Goal: Task Accomplishment & Management: Use online tool/utility

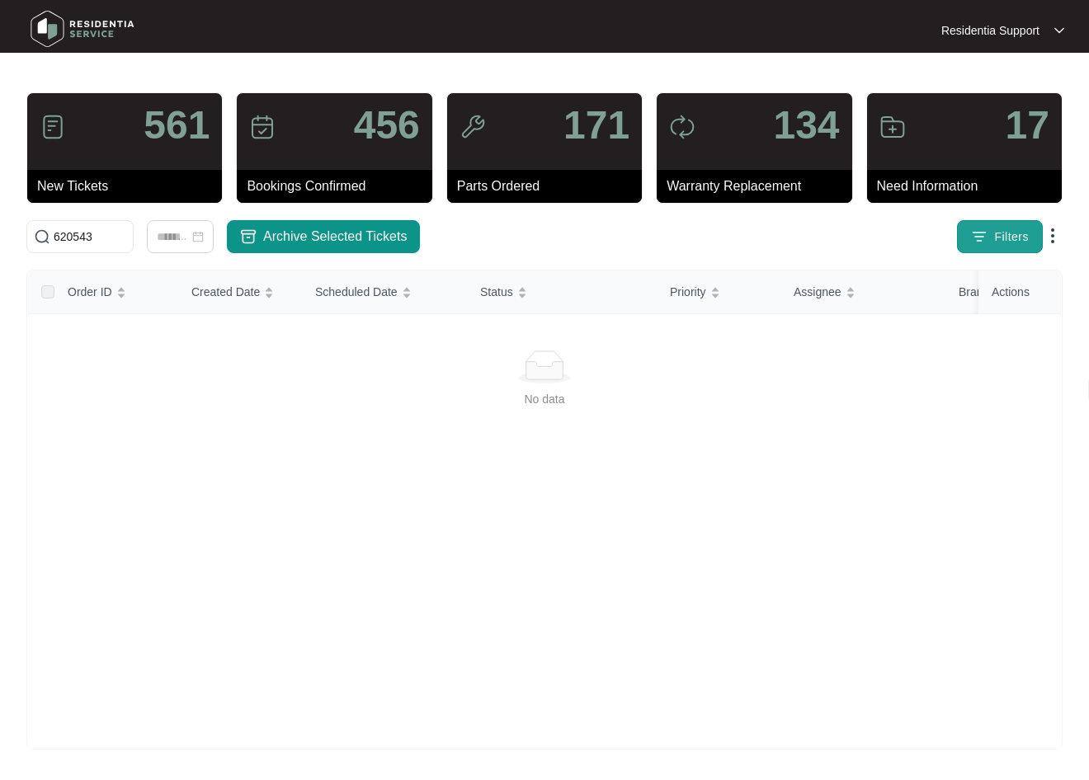
click at [1016, 241] on span "Filters" at bounding box center [1011, 237] width 35 height 17
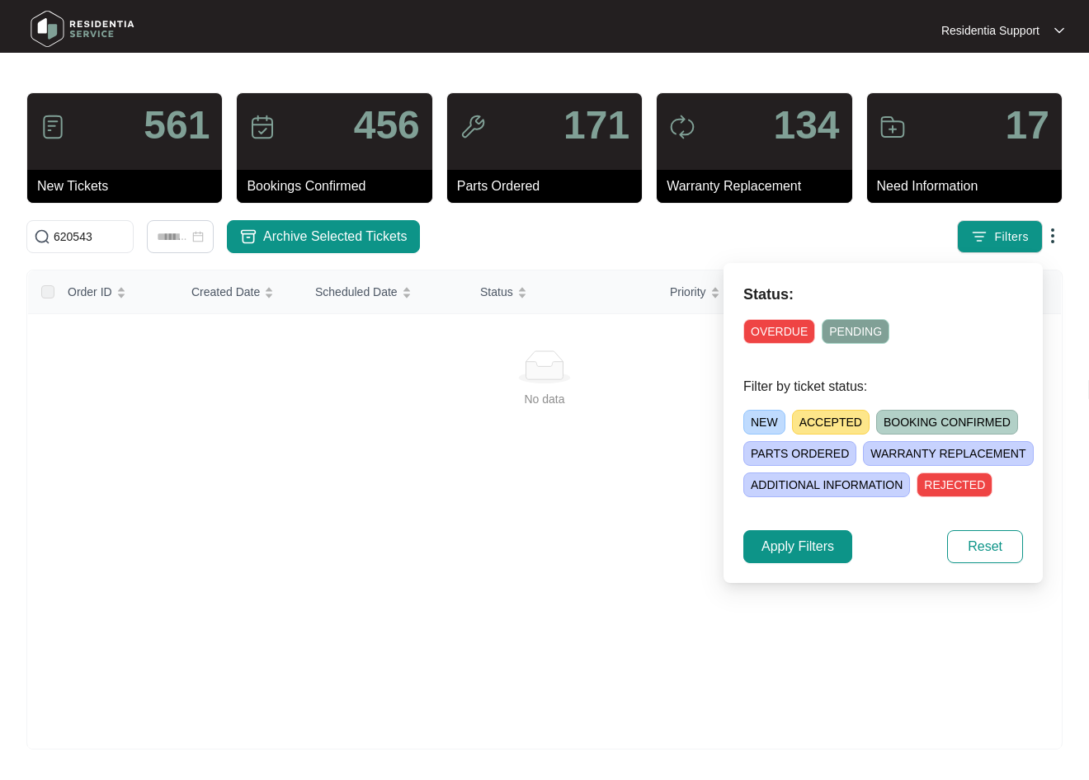
click at [772, 337] on span "OVERDUE" at bounding box center [779, 331] width 72 height 25
click at [814, 553] on span "Apply Filters" at bounding box center [798, 547] width 73 height 20
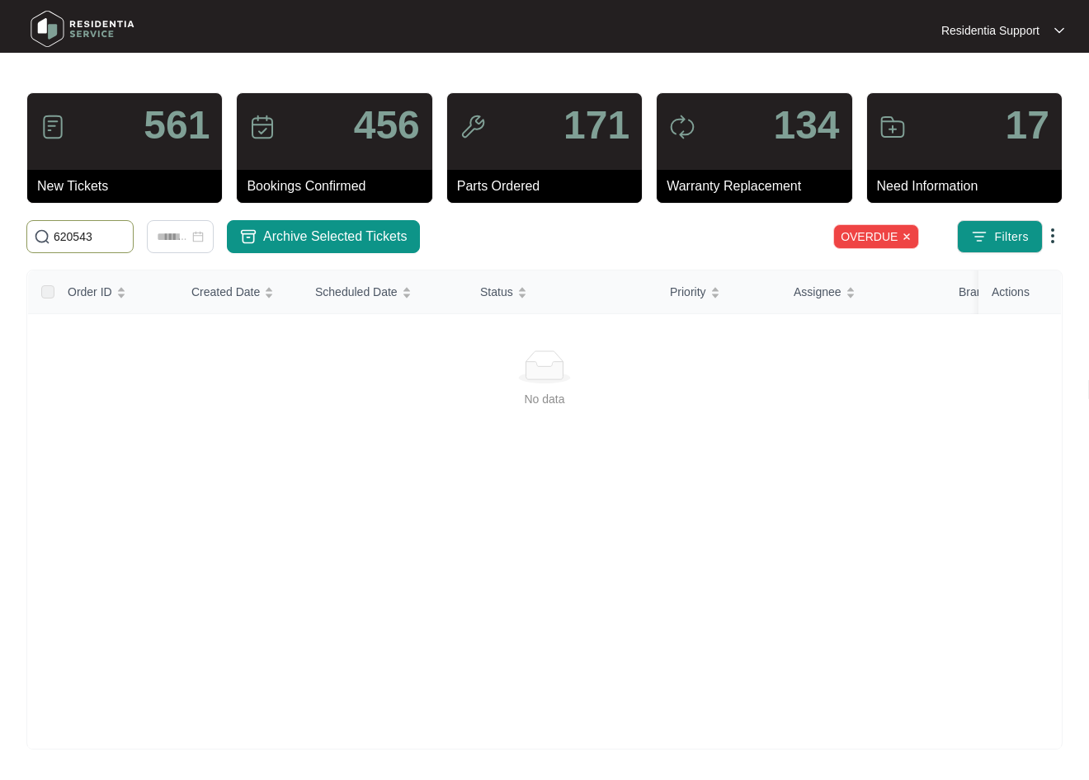
drag, startPoint x: 118, startPoint y: 234, endPoint x: -10, endPoint y: 239, distance: 128.0
click at [0, 239] on html "Residentia Support Residentia... 561 New Tickets 456 Bookings Confirmed 171 Par…" at bounding box center [544, 390] width 1089 height 780
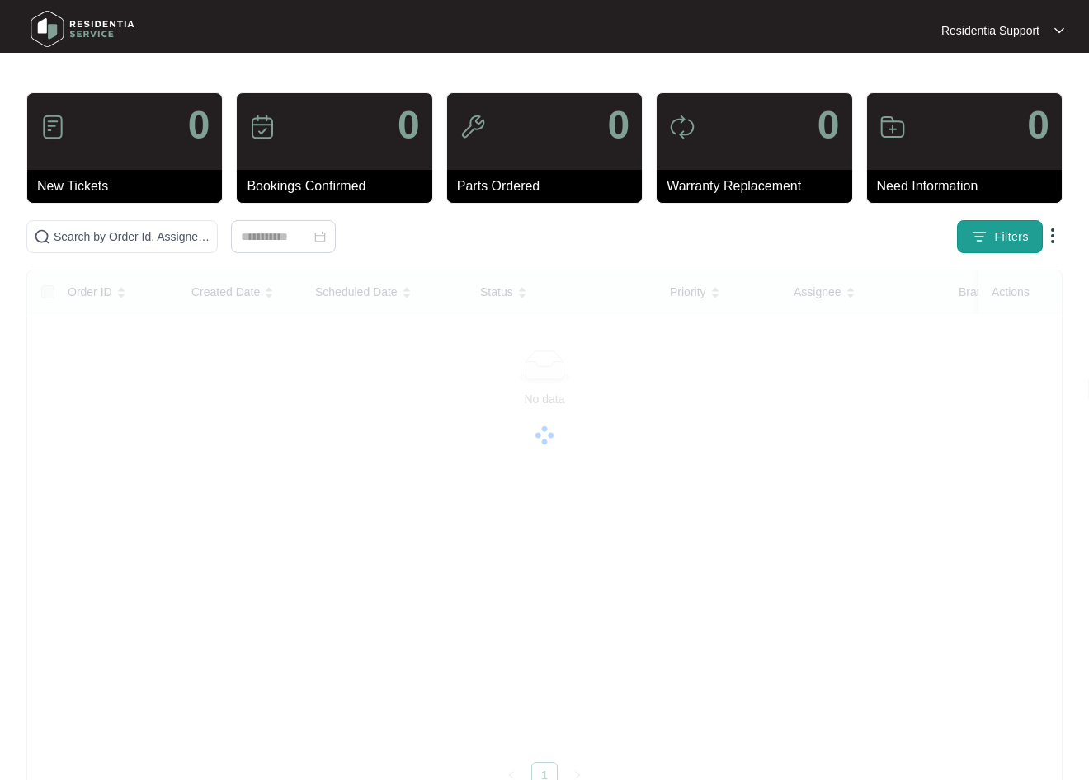
click at [1004, 233] on span "Filters" at bounding box center [1011, 237] width 35 height 17
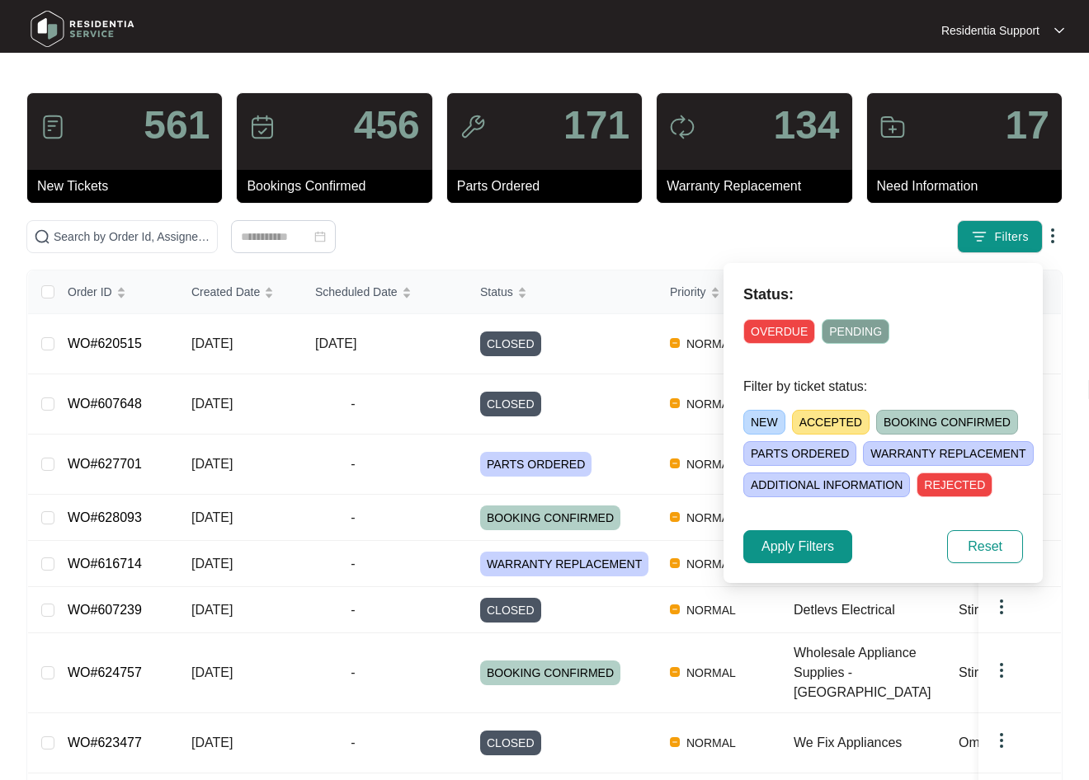
click at [783, 332] on span "OVERDUE" at bounding box center [779, 331] width 72 height 25
click at [800, 545] on span "Apply Filters" at bounding box center [798, 547] width 73 height 20
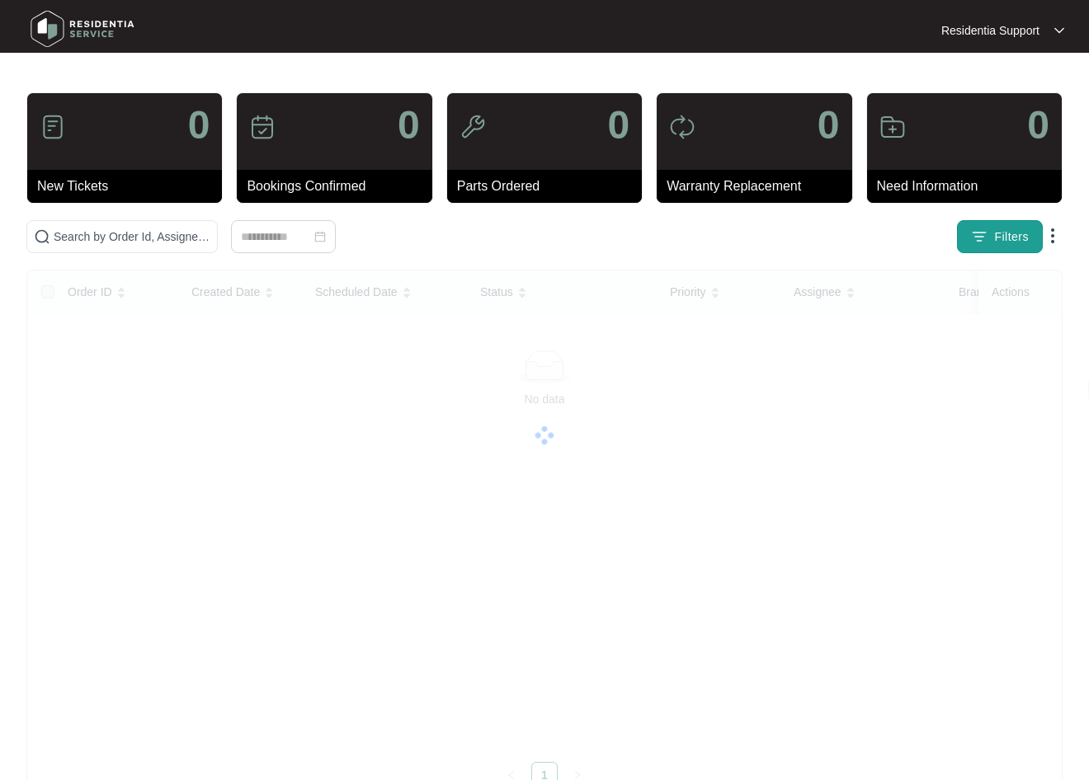
click at [993, 229] on button "Filters" at bounding box center [1000, 236] width 86 height 33
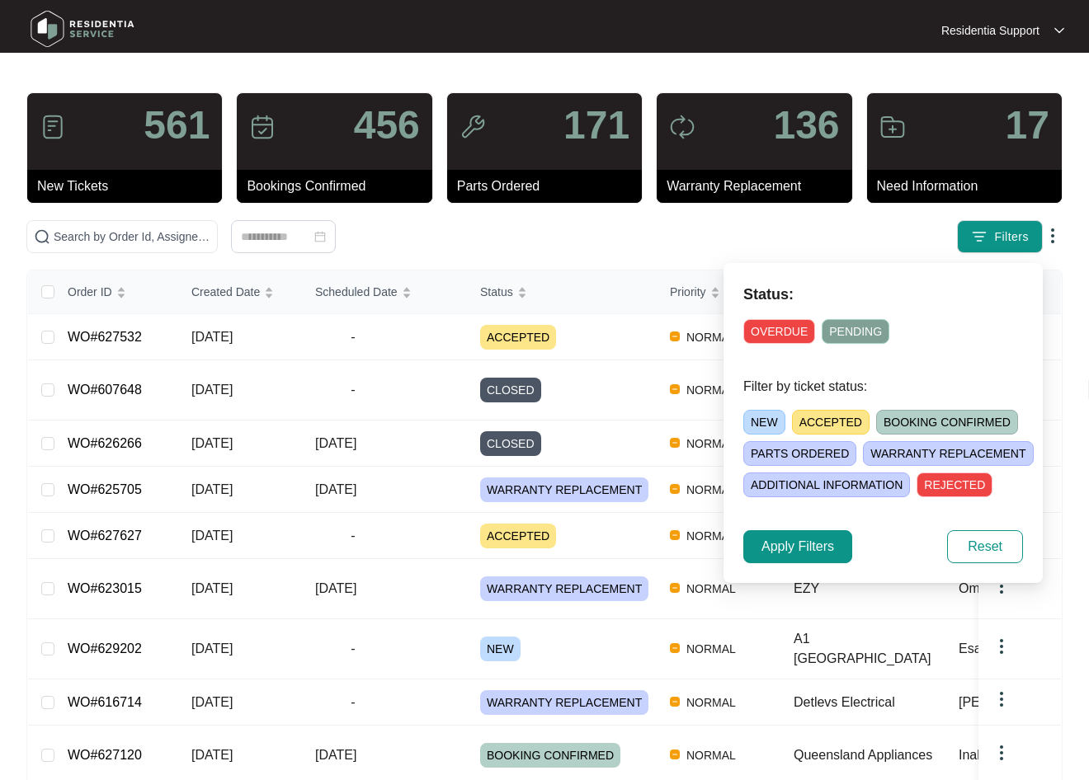
click at [766, 334] on span "OVERDUE" at bounding box center [779, 331] width 72 height 25
click at [823, 545] on span "Apply Filters" at bounding box center [798, 547] width 73 height 20
